Goal: Contribute content

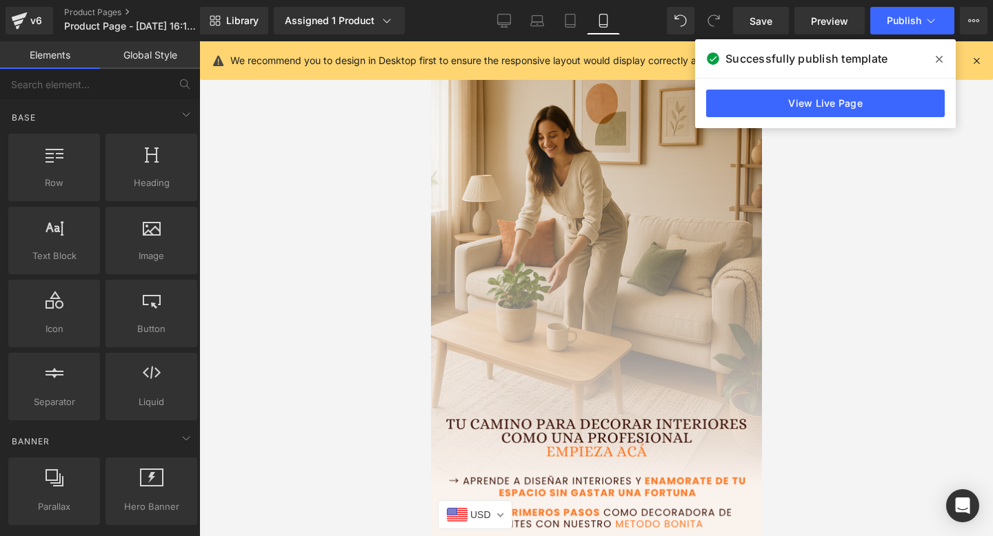
scroll to position [4952, 0]
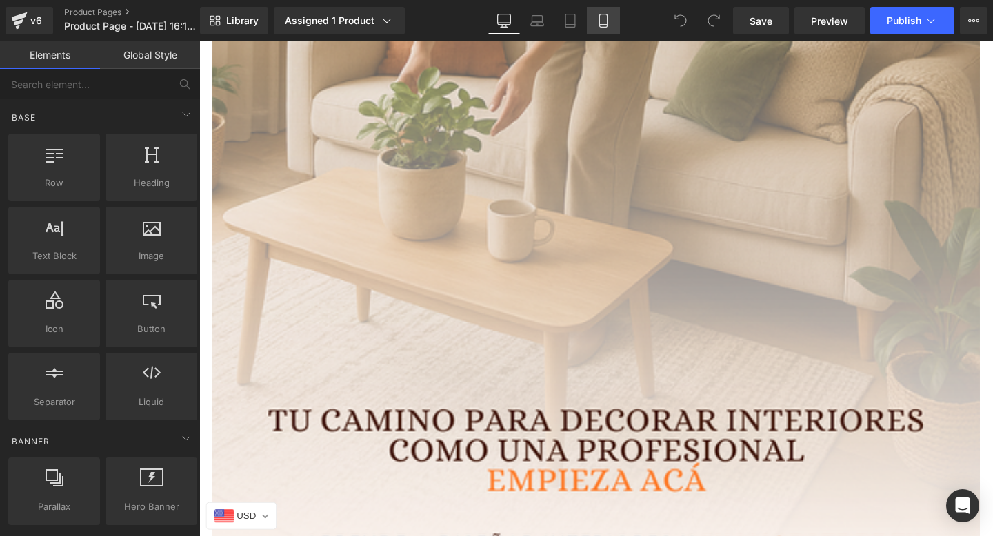
click at [616, 17] on link "Mobile" at bounding box center [603, 21] width 33 height 28
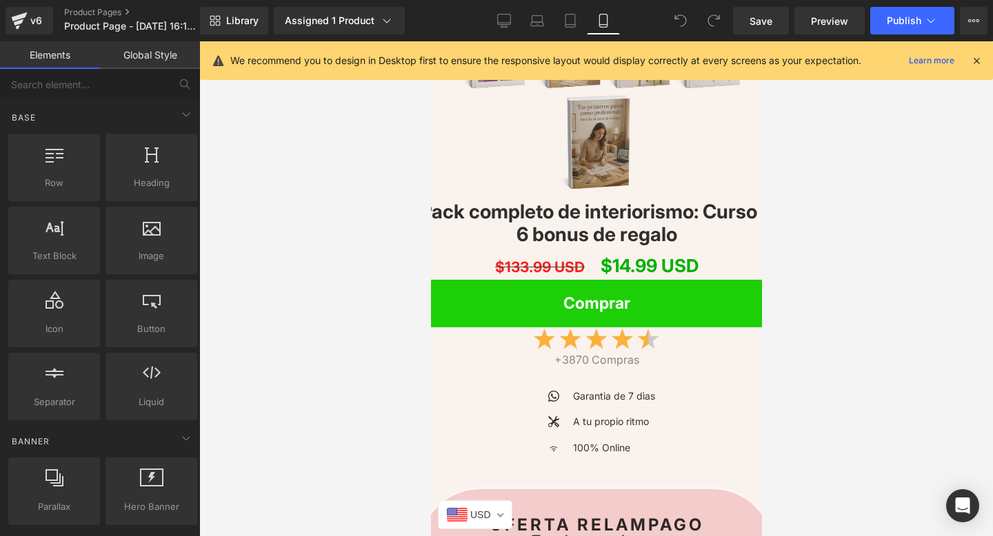
scroll to position [1836, 0]
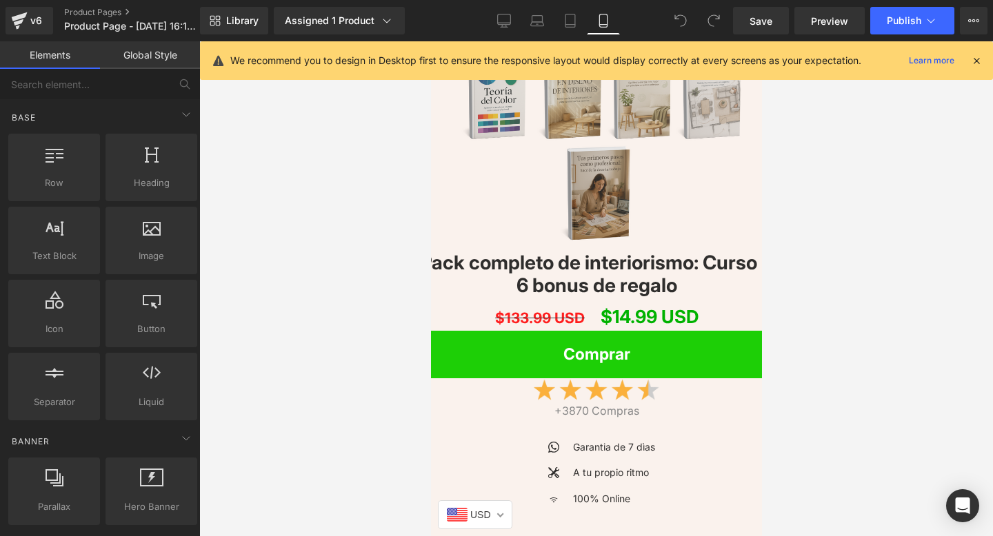
click at [494, 512] on div "USD US Dollar Euro British Pound Sterling Canadian Dollar Australian Dollar Afg…" at bounding box center [474, 515] width 74 height 29
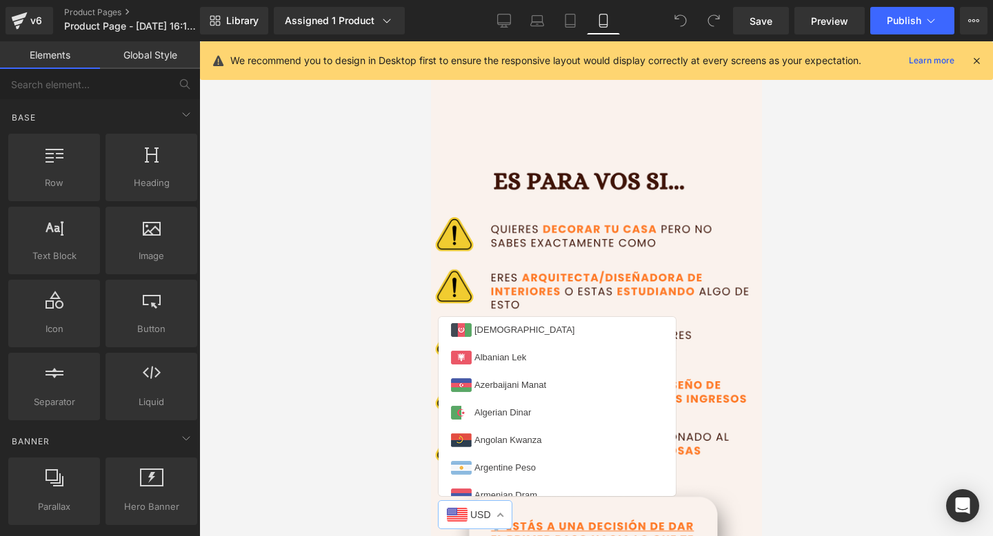
scroll to position [208, 0]
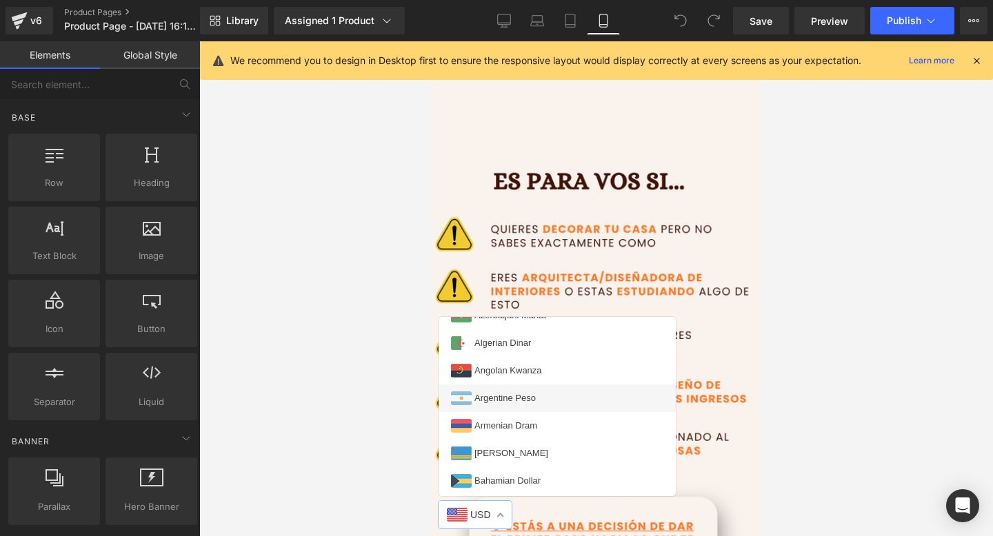
click at [533, 403] on li "Argentine Peso" at bounding box center [556, 399] width 237 height 28
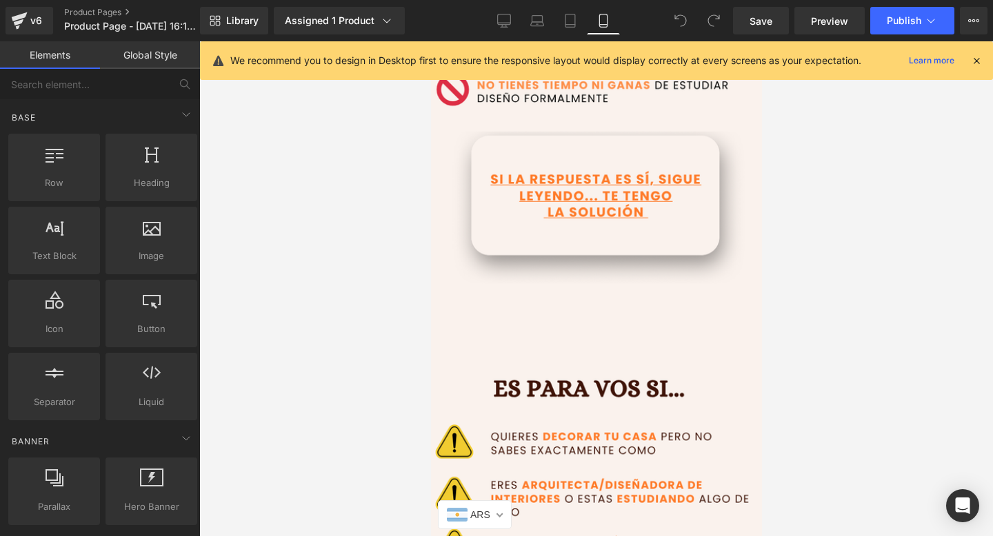
scroll to position [0, 0]
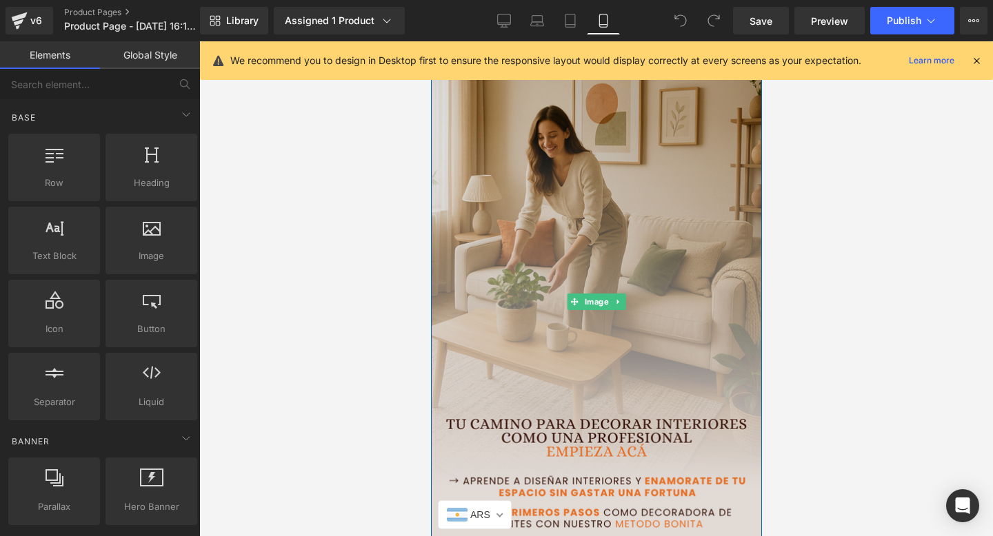
click at [592, 278] on img at bounding box center [596, 303] width 352 height 550
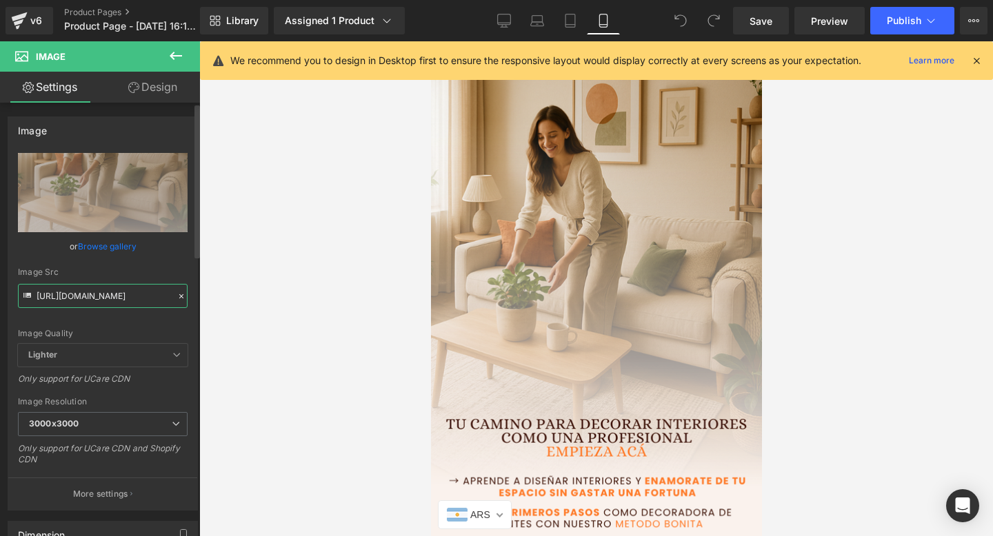
click at [94, 303] on input "[URL][DOMAIN_NAME]" at bounding box center [103, 296] width 170 height 24
paste input "qRWXjqDN/Deco_WEB_(6)"
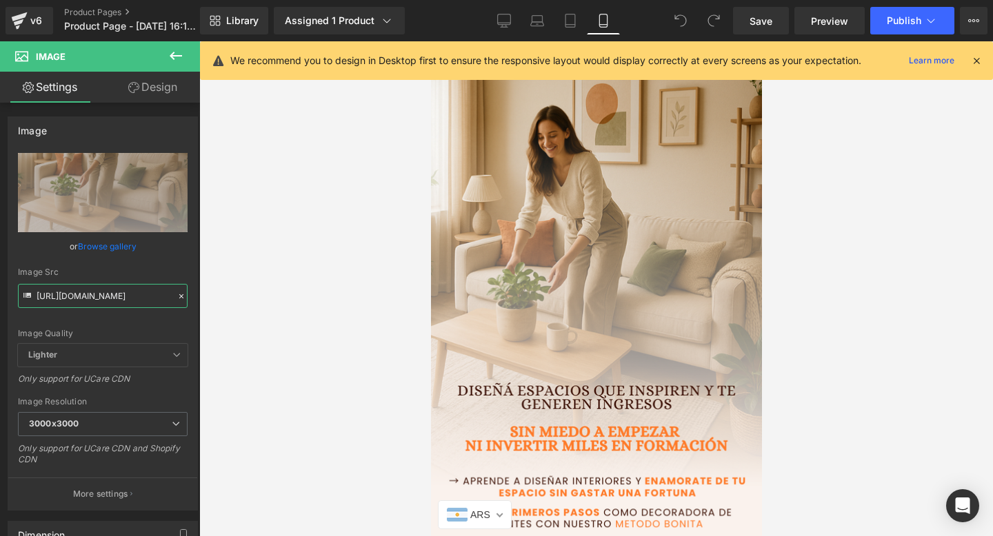
type input "https://i.postimg.cc/qRWXjqDN/Deco_WEB__6_.png"
click at [898, 28] on button "Publish" at bounding box center [912, 21] width 84 height 28
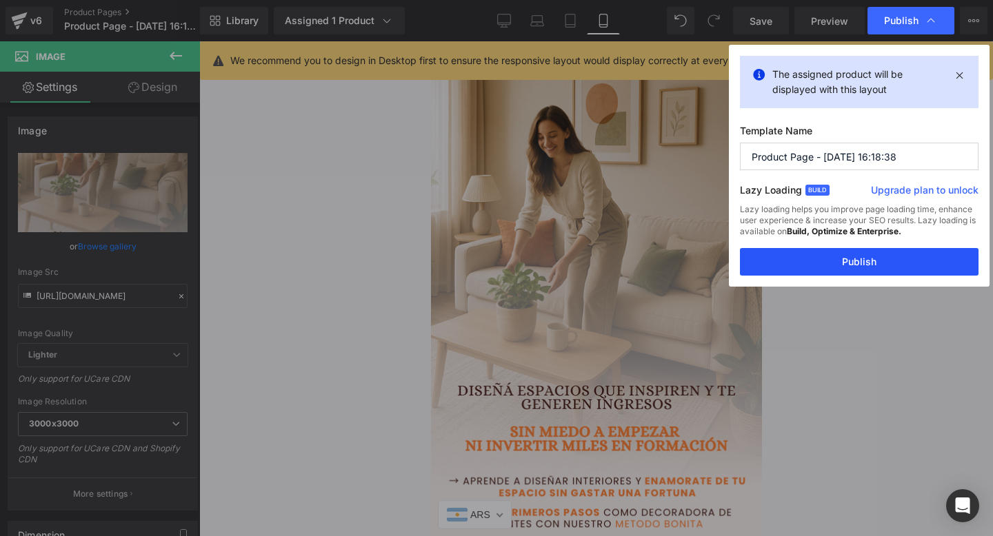
click at [816, 262] on button "Publish" at bounding box center [859, 262] width 239 height 28
